Goal: Task Accomplishment & Management: Use online tool/utility

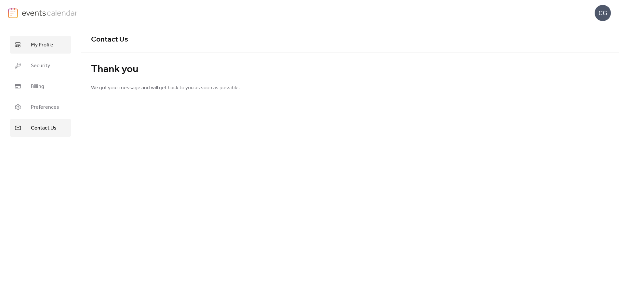
click at [42, 44] on span "My Profile" at bounding box center [42, 45] width 22 height 8
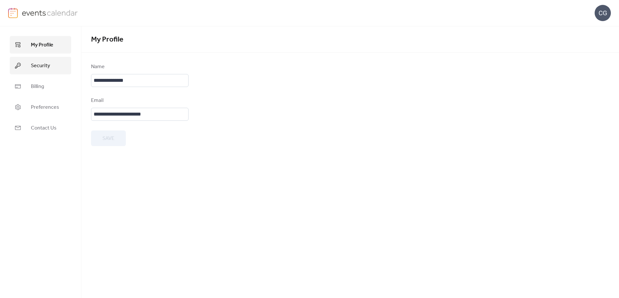
click at [43, 64] on span "Security" at bounding box center [40, 66] width 19 height 8
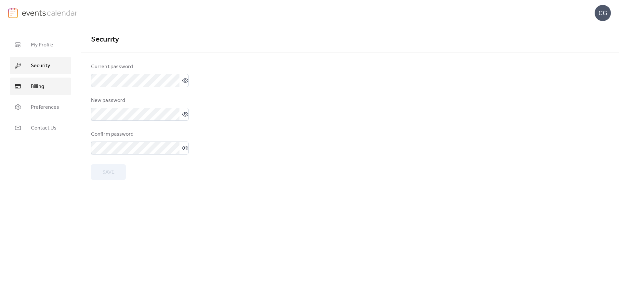
click at [47, 93] on link "Billing" at bounding box center [40, 87] width 61 height 18
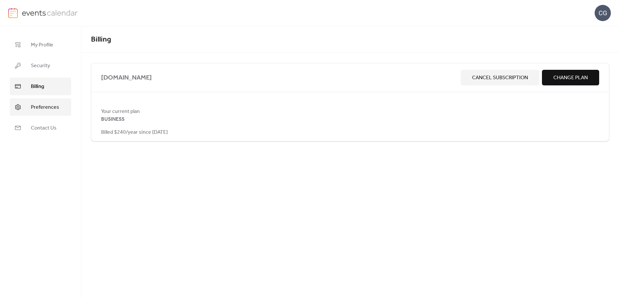
click at [51, 110] on span "Preferences" at bounding box center [45, 108] width 28 height 8
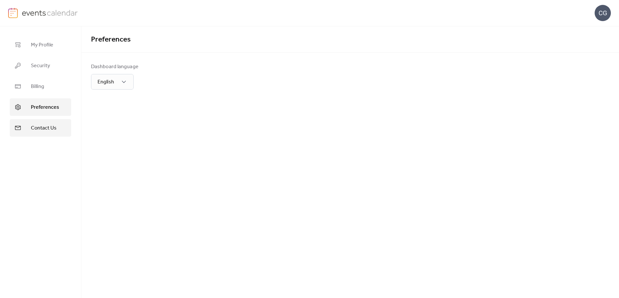
click at [51, 127] on span "Contact Us" at bounding box center [44, 128] width 26 height 8
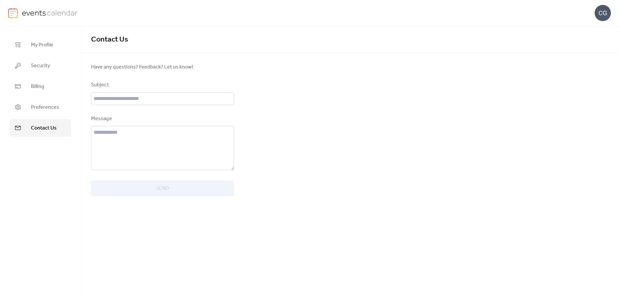
click at [17, 13] on img at bounding box center [13, 13] width 10 height 10
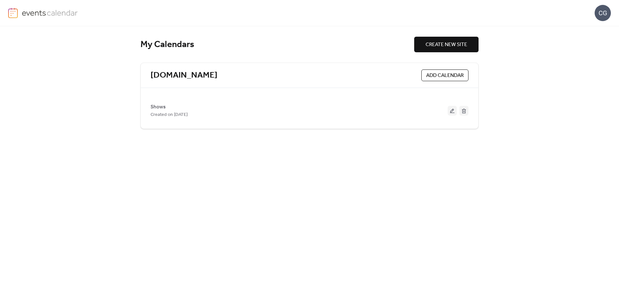
click at [601, 13] on div "CG" at bounding box center [603, 13] width 16 height 16
click at [555, 51] on div "My Calendars CREATE NEW SITE [DOMAIN_NAME] ADD CALENDAR Shows Created on [DATE]" at bounding box center [309, 162] width 619 height 272
click at [601, 12] on div "CG" at bounding box center [603, 13] width 16 height 16
click at [599, 27] on link "Account" at bounding box center [593, 28] width 36 height 13
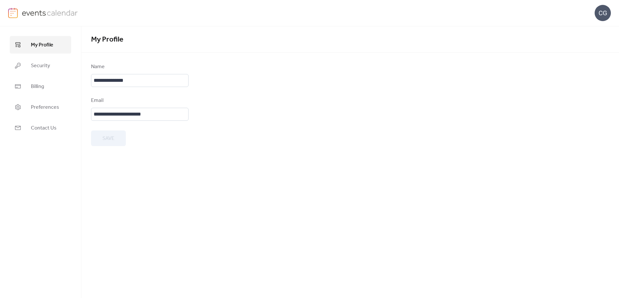
click at [256, 81] on form "**********" at bounding box center [350, 104] width 518 height 83
click at [48, 106] on span "Preferences" at bounding box center [45, 108] width 28 height 8
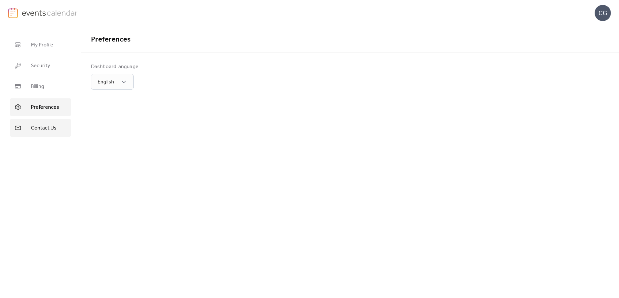
click at [47, 132] on span "Contact Us" at bounding box center [44, 128] width 26 height 8
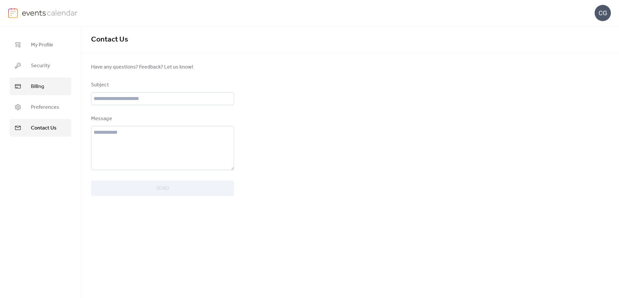
click at [49, 81] on link "Billing" at bounding box center [40, 87] width 61 height 18
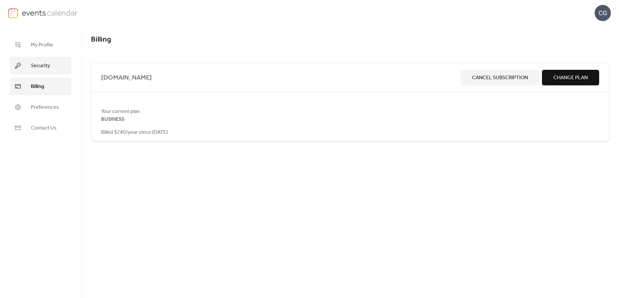
click at [58, 67] on link "Security" at bounding box center [40, 66] width 61 height 18
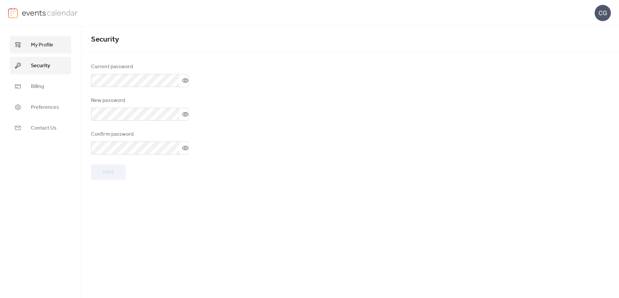
click at [52, 43] on span "My Profile" at bounding box center [42, 45] width 22 height 8
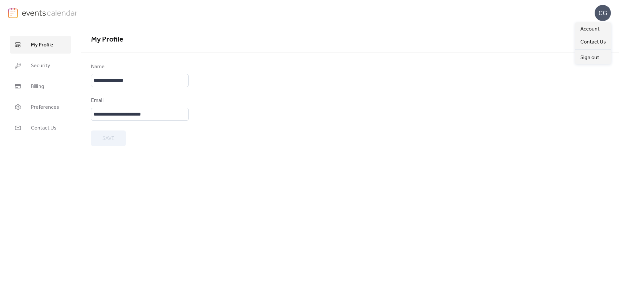
click at [602, 15] on div "CG" at bounding box center [603, 13] width 16 height 16
click at [593, 30] on span "Account" at bounding box center [589, 29] width 19 height 8
click at [605, 12] on div "CG" at bounding box center [603, 13] width 16 height 16
click at [583, 45] on span "Contact Us" at bounding box center [593, 42] width 26 height 8
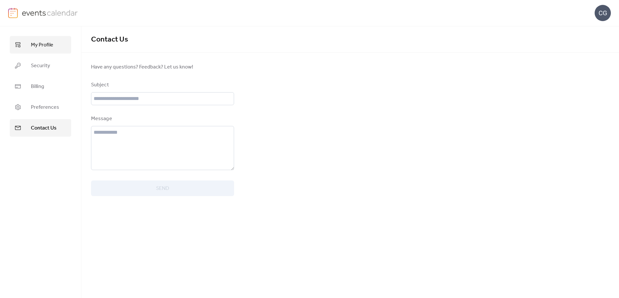
click at [39, 47] on span "My Profile" at bounding box center [42, 45] width 22 height 8
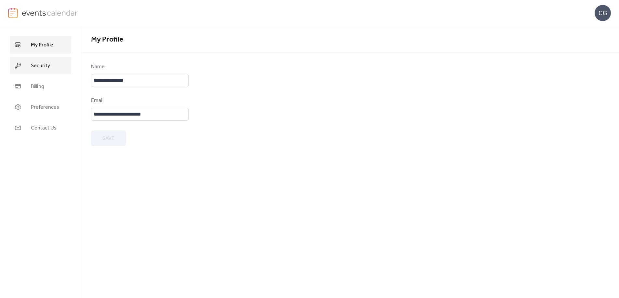
click at [45, 62] on span "Security" at bounding box center [40, 66] width 19 height 8
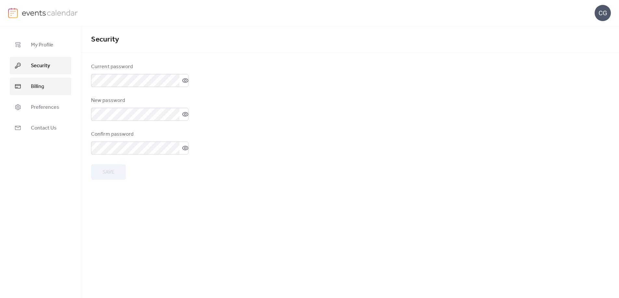
drag, startPoint x: 46, startPoint y: 79, endPoint x: 48, endPoint y: 90, distance: 10.6
click at [46, 79] on link "Billing" at bounding box center [40, 87] width 61 height 18
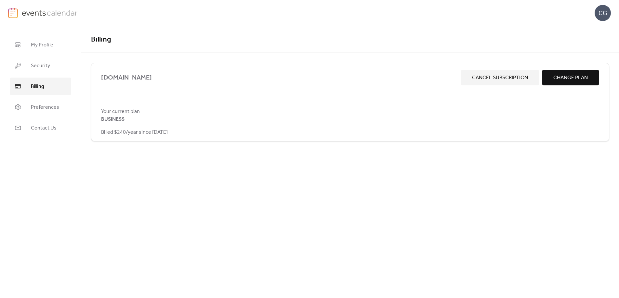
click at [560, 76] on span "Change Plan" at bounding box center [570, 78] width 34 height 8
click at [56, 43] on link "My Profile" at bounding box center [40, 45] width 61 height 18
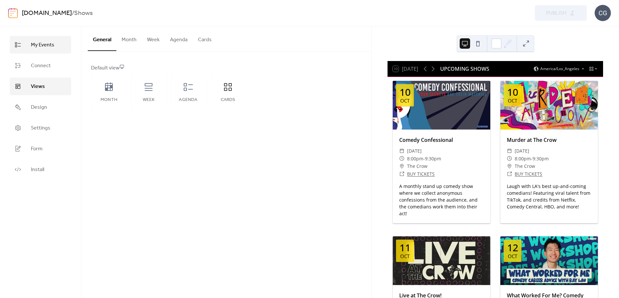
click at [44, 46] on span "My Events" at bounding box center [42, 45] width 23 height 8
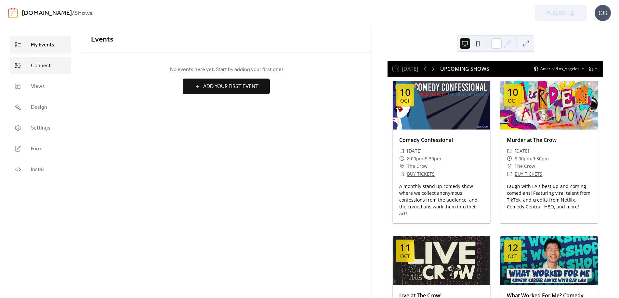
click at [48, 67] on span "Connect" at bounding box center [41, 66] width 20 height 8
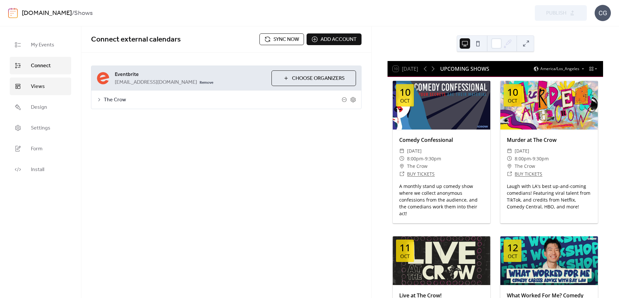
click at [45, 84] on link "Views" at bounding box center [40, 87] width 61 height 18
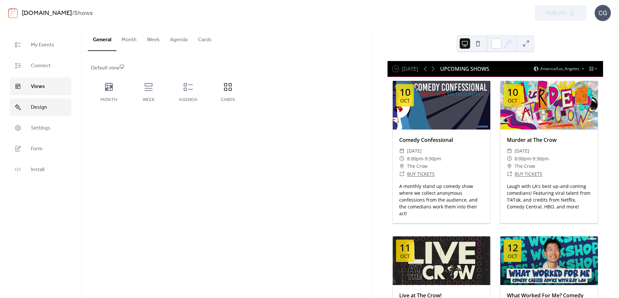
click at [53, 111] on link "Design" at bounding box center [40, 107] width 61 height 18
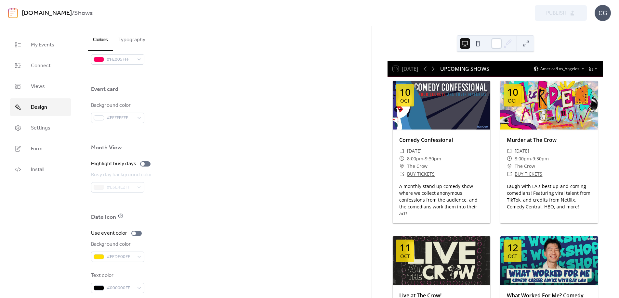
scroll to position [383, 0]
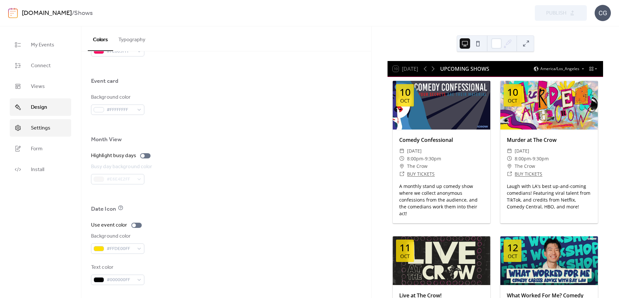
click at [47, 130] on span "Settings" at bounding box center [41, 128] width 20 height 8
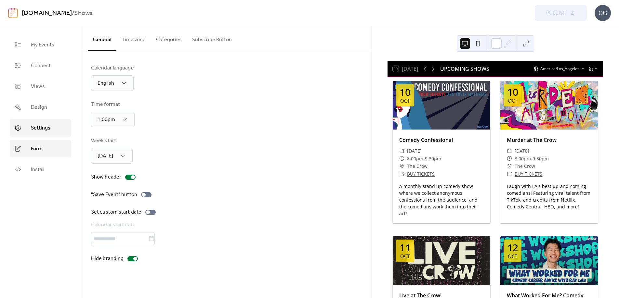
click at [49, 148] on link "Form" at bounding box center [40, 149] width 61 height 18
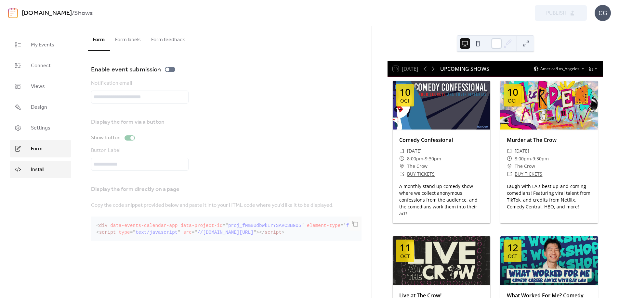
click at [51, 167] on link "Install" at bounding box center [40, 170] width 61 height 18
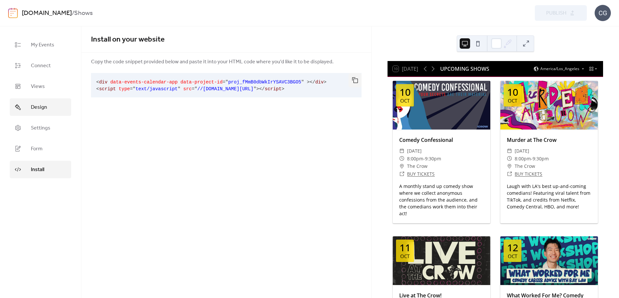
click at [48, 108] on link "Design" at bounding box center [40, 107] width 61 height 18
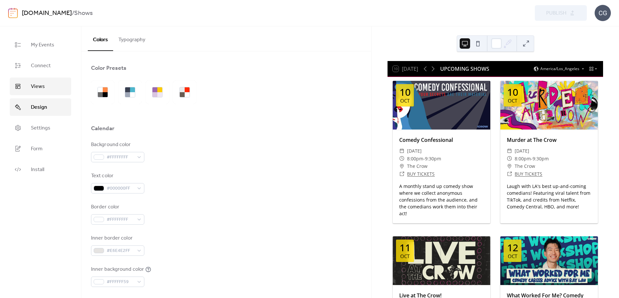
click at [49, 89] on link "Views" at bounding box center [40, 87] width 61 height 18
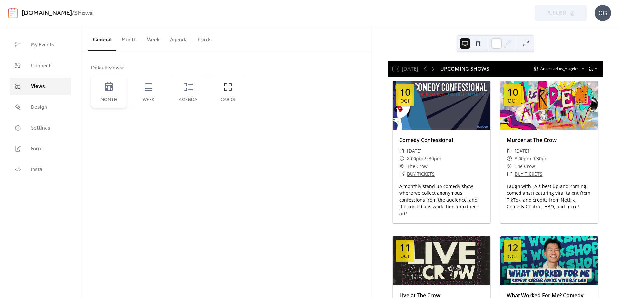
click at [108, 92] on icon at bounding box center [109, 87] width 10 height 10
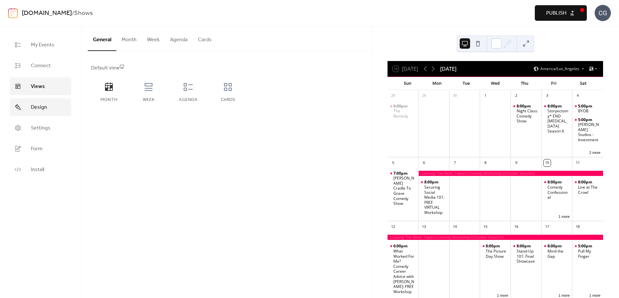
click at [40, 109] on span "Design" at bounding box center [39, 108] width 16 height 8
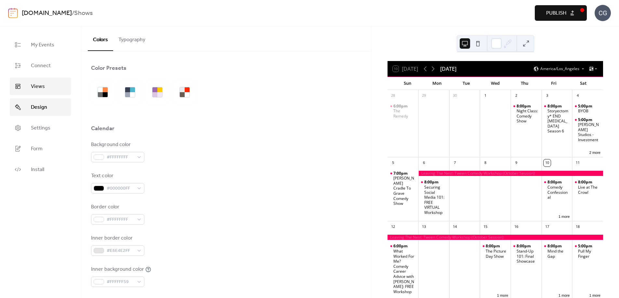
click at [43, 87] on span "Views" at bounding box center [38, 87] width 14 height 8
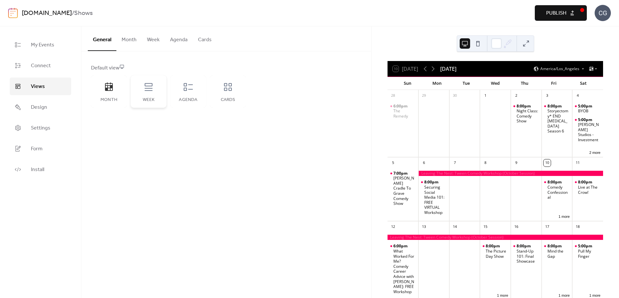
click at [151, 93] on div "Week" at bounding box center [149, 91] width 36 height 33
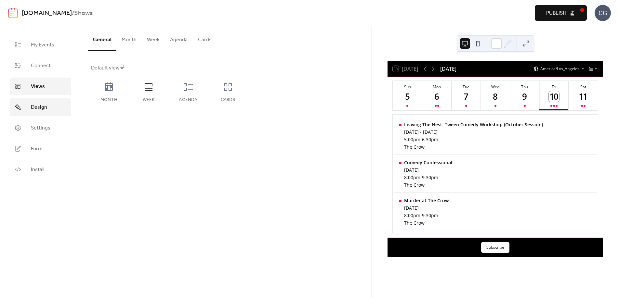
click at [42, 109] on span "Design" at bounding box center [39, 108] width 16 height 8
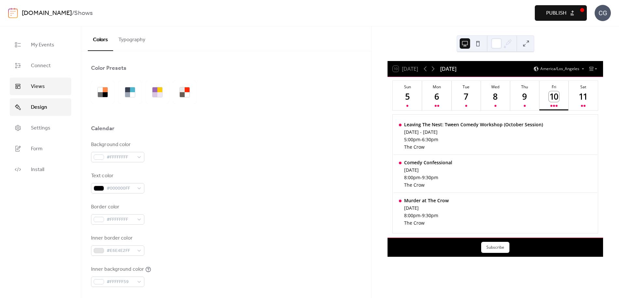
click at [46, 86] on link "Views" at bounding box center [40, 87] width 61 height 18
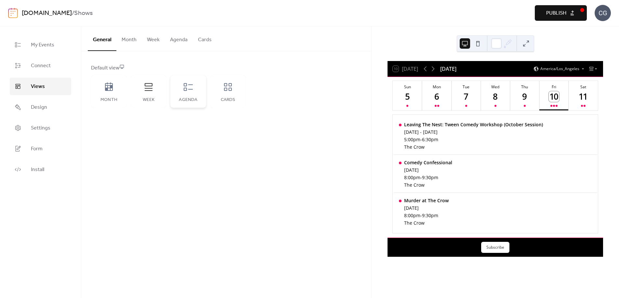
click at [192, 94] on div "Agenda" at bounding box center [188, 91] width 36 height 33
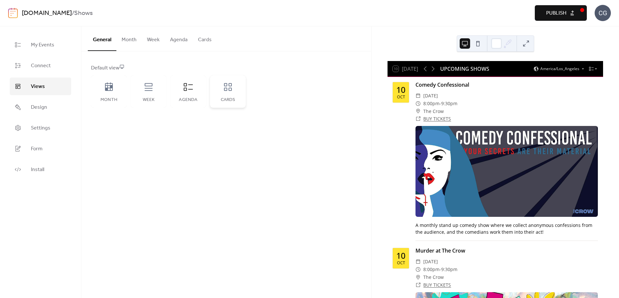
click at [227, 92] on icon at bounding box center [228, 87] width 10 height 10
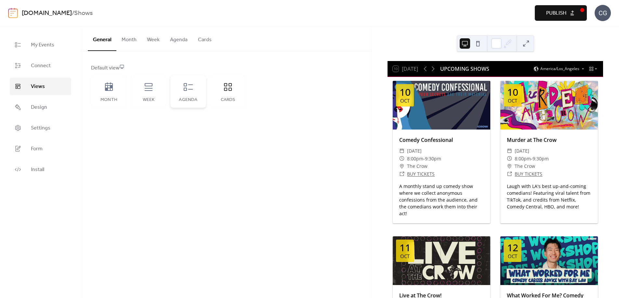
click at [189, 93] on div "Agenda" at bounding box center [188, 91] width 36 height 33
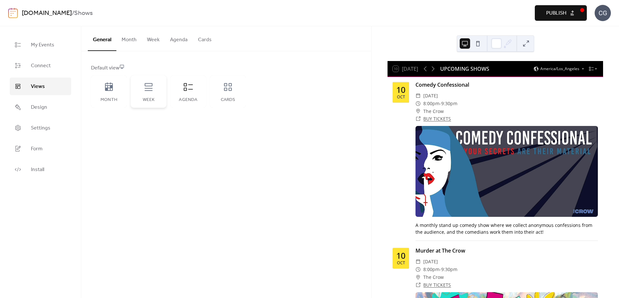
click at [146, 97] on div "Week" at bounding box center [149, 91] width 36 height 33
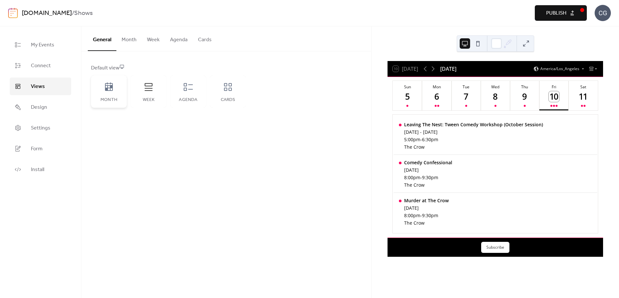
click at [108, 97] on div "Month" at bounding box center [109, 91] width 36 height 33
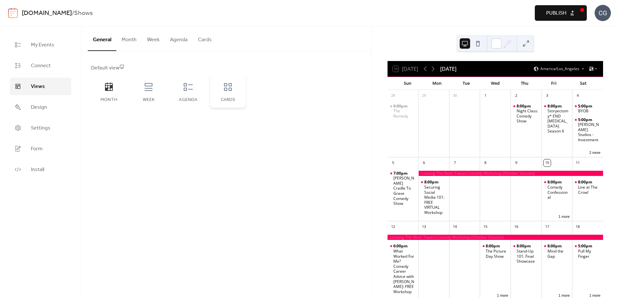
click at [232, 98] on div "Cards" at bounding box center [227, 100] width 23 height 5
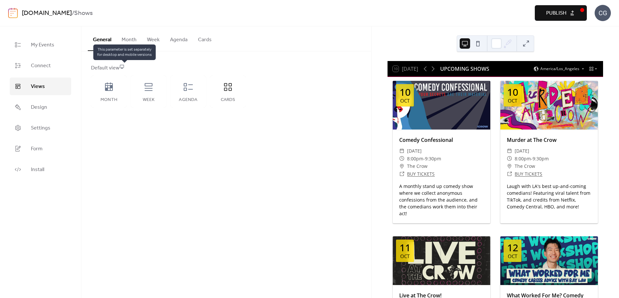
click at [122, 66] on icon at bounding box center [122, 67] width 4 height 4
click at [112, 67] on div "Default view" at bounding box center [225, 68] width 269 height 8
click at [124, 66] on icon at bounding box center [122, 66] width 5 height 5
click at [38, 107] on span "Design" at bounding box center [39, 108] width 16 height 8
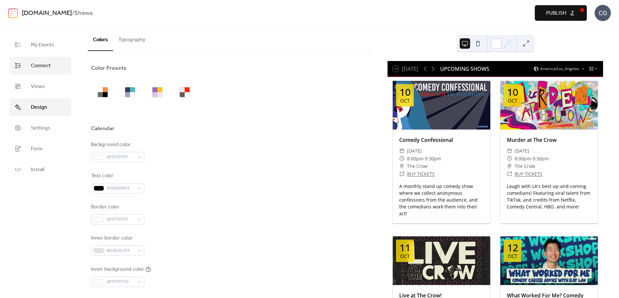
click at [44, 66] on span "Connect" at bounding box center [41, 66] width 20 height 8
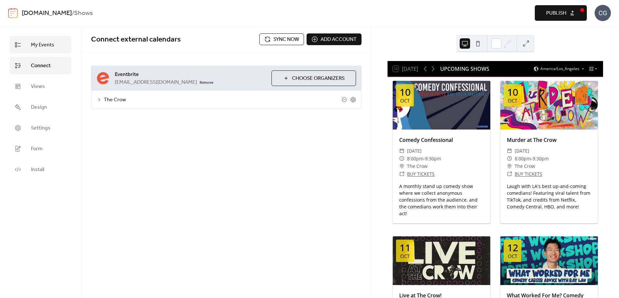
click at [51, 47] on span "My Events" at bounding box center [42, 45] width 23 height 8
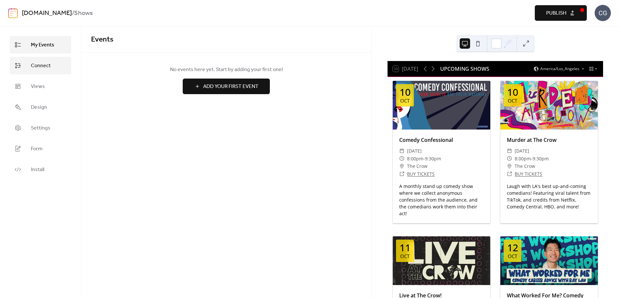
click at [50, 64] on span "Connect" at bounding box center [41, 66] width 20 height 8
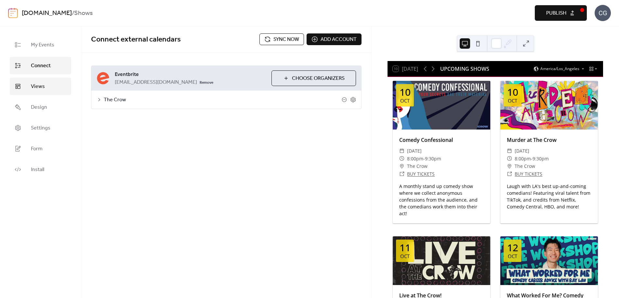
click at [49, 84] on link "Views" at bounding box center [40, 87] width 61 height 18
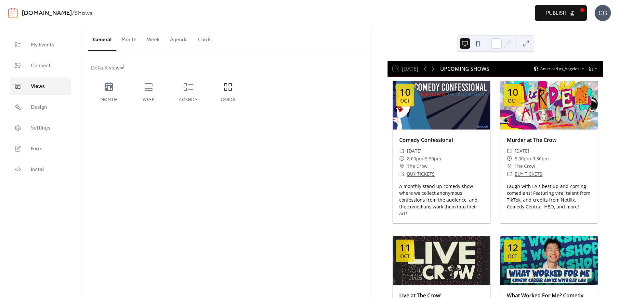
click at [129, 41] on button "Month" at bounding box center [128, 38] width 25 height 24
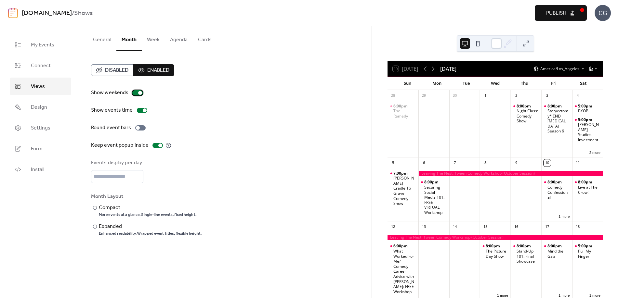
click at [133, 93] on div at bounding box center [137, 92] width 10 height 5
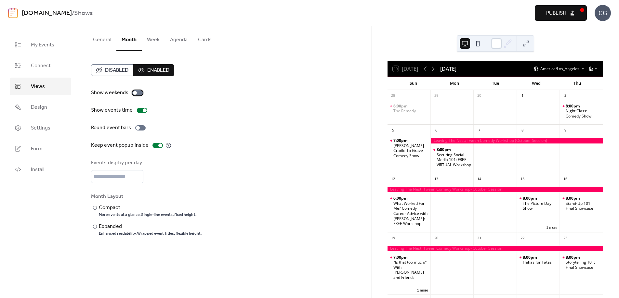
click at [133, 93] on div at bounding box center [135, 93] width 4 height 4
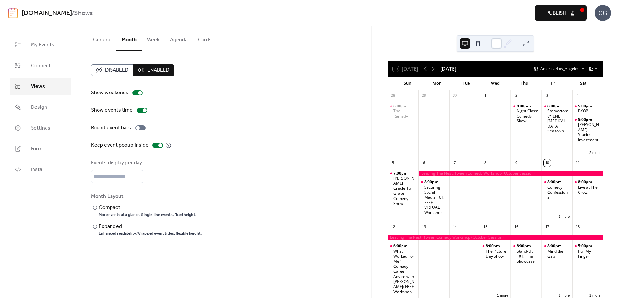
click at [153, 40] on button "Week" at bounding box center [153, 38] width 23 height 24
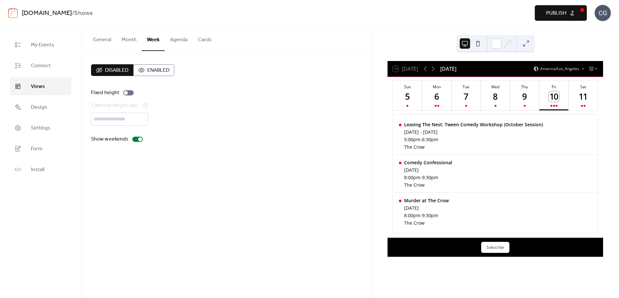
click at [186, 42] on button "Agenda" at bounding box center [179, 38] width 28 height 24
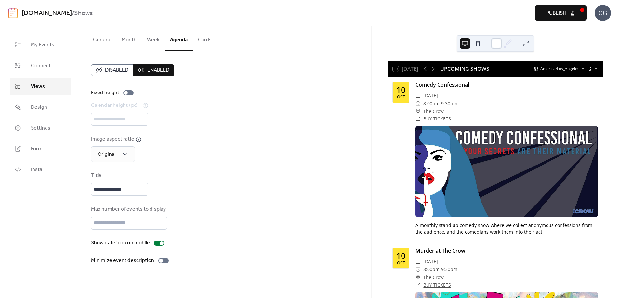
click at [478, 42] on button at bounding box center [478, 43] width 10 height 10
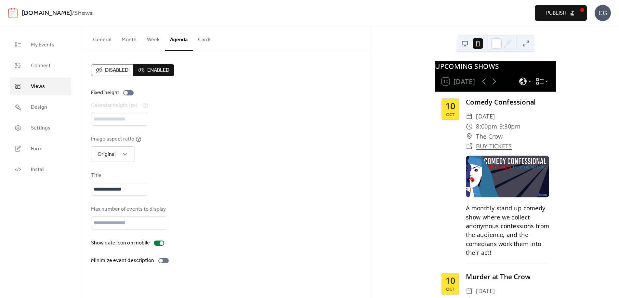
click at [462, 43] on button at bounding box center [465, 43] width 10 height 10
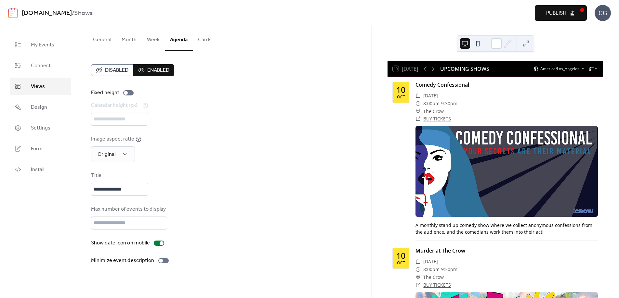
click at [205, 41] on button "Cards" at bounding box center [205, 38] width 24 height 24
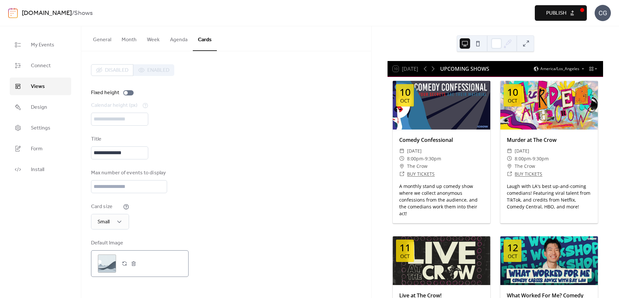
click at [106, 264] on div ";" at bounding box center [107, 264] width 18 height 18
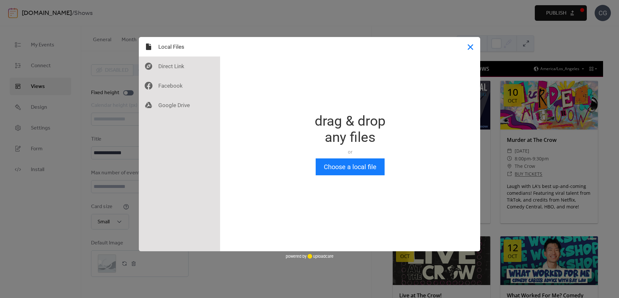
click at [473, 48] on button "Close" at bounding box center [471, 47] width 20 height 20
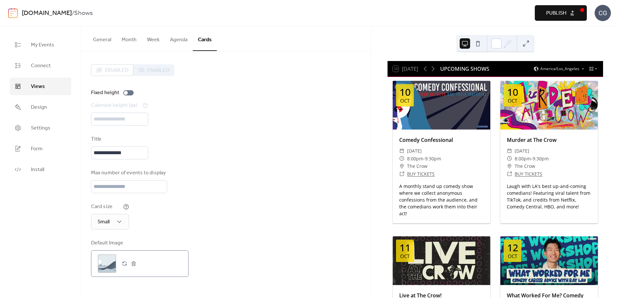
click at [100, 265] on div ";" at bounding box center [107, 264] width 18 height 18
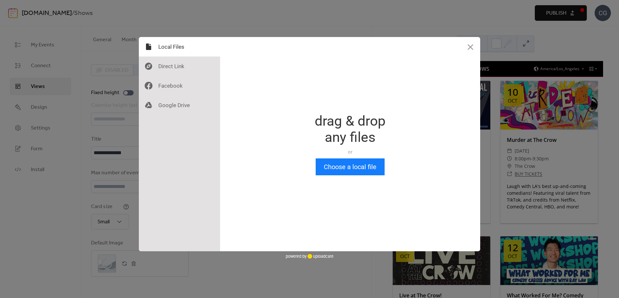
click at [466, 49] on button "Close" at bounding box center [471, 47] width 20 height 20
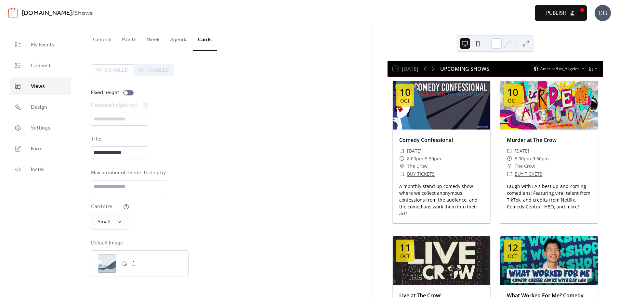
click at [177, 39] on button "Agenda" at bounding box center [179, 38] width 28 height 24
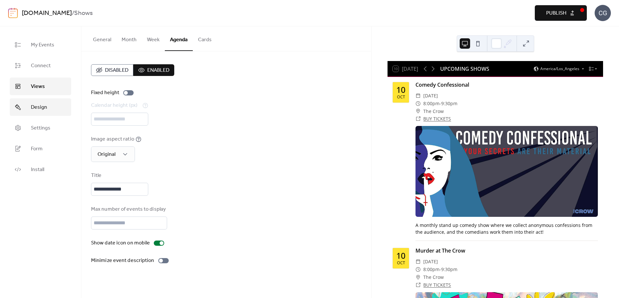
click at [46, 106] on span "Design" at bounding box center [39, 108] width 16 height 8
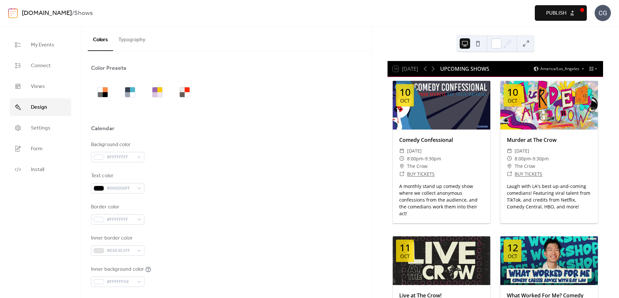
click at [137, 39] on button "Typography" at bounding box center [131, 38] width 37 height 24
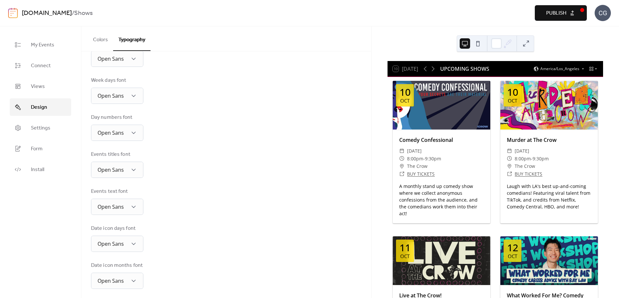
scroll to position [90, 0]
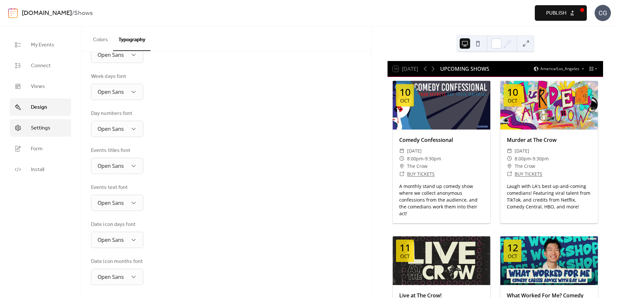
click at [37, 129] on span "Settings" at bounding box center [41, 128] width 20 height 8
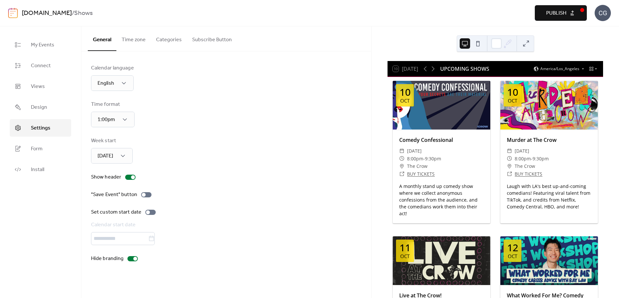
click at [137, 39] on button "Time zone" at bounding box center [133, 38] width 34 height 24
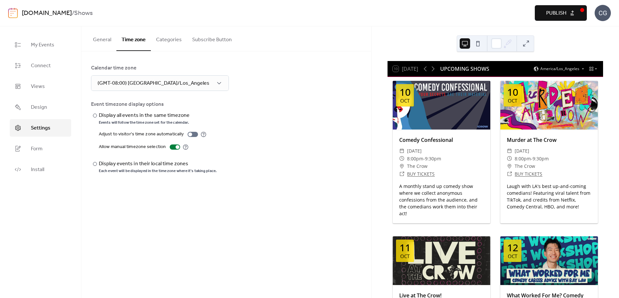
click at [162, 39] on button "Categories" at bounding box center [169, 38] width 36 height 24
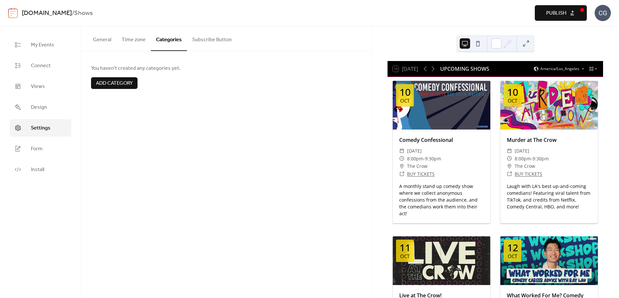
click at [204, 40] on button "Subscribe Button" at bounding box center [212, 38] width 50 height 24
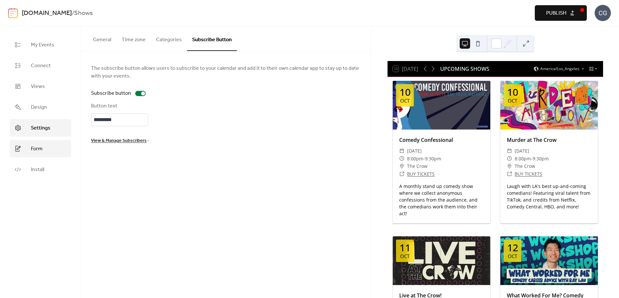
click at [50, 149] on link "Form" at bounding box center [40, 149] width 61 height 18
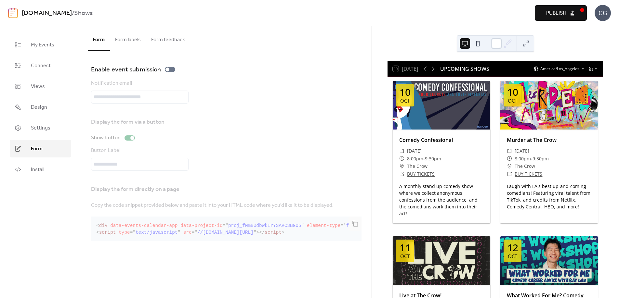
click at [124, 40] on button "Form labels" at bounding box center [128, 38] width 36 height 24
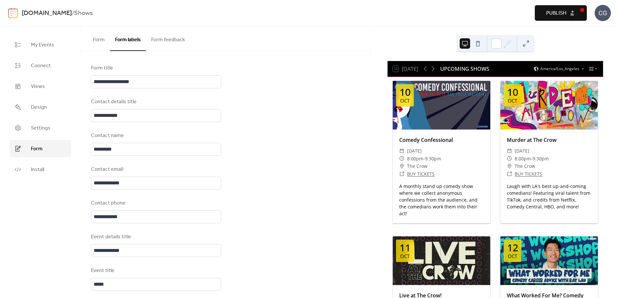
click at [162, 40] on button "Form feedback" at bounding box center [168, 38] width 44 height 24
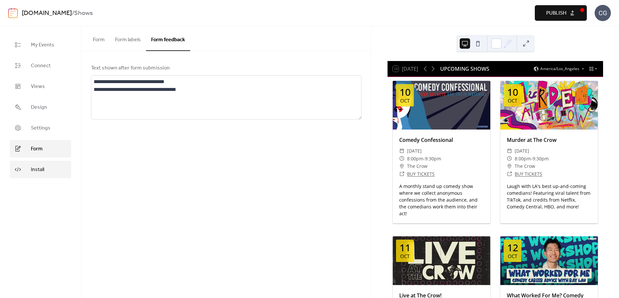
click at [46, 167] on link "Install" at bounding box center [40, 170] width 61 height 18
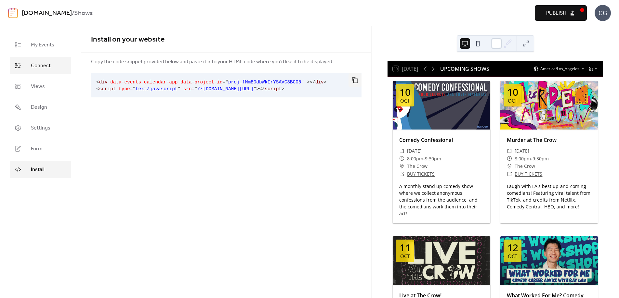
click at [53, 69] on link "Connect" at bounding box center [40, 66] width 61 height 18
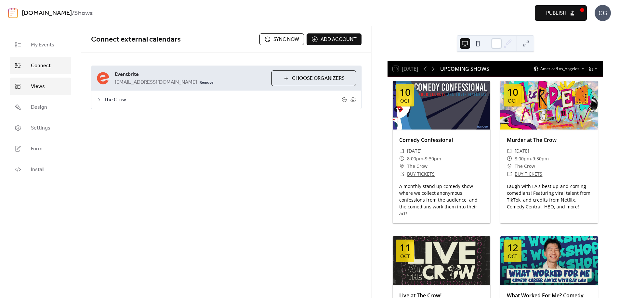
click at [47, 91] on link "Views" at bounding box center [40, 87] width 61 height 18
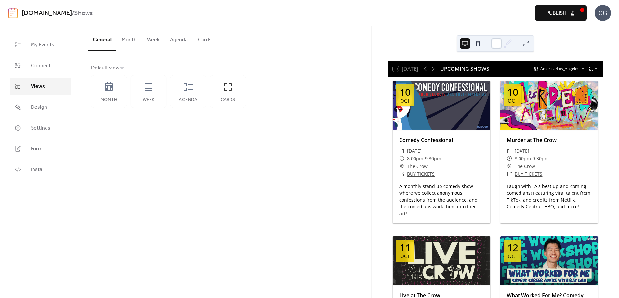
click at [541, 15] on button "Publish" at bounding box center [561, 13] width 52 height 16
